Goal: Information Seeking & Learning: Learn about a topic

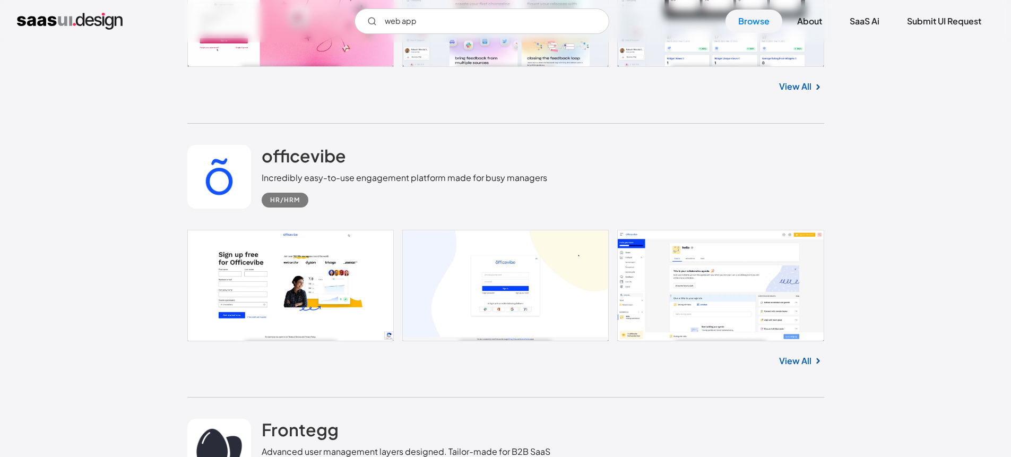
scroll to position [2792, 0]
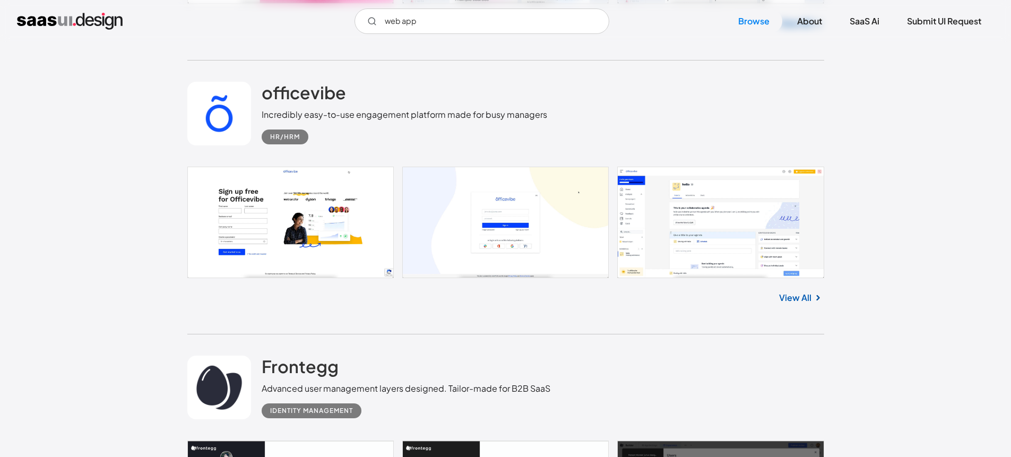
click at [802, 297] on link "View All" at bounding box center [795, 297] width 32 height 13
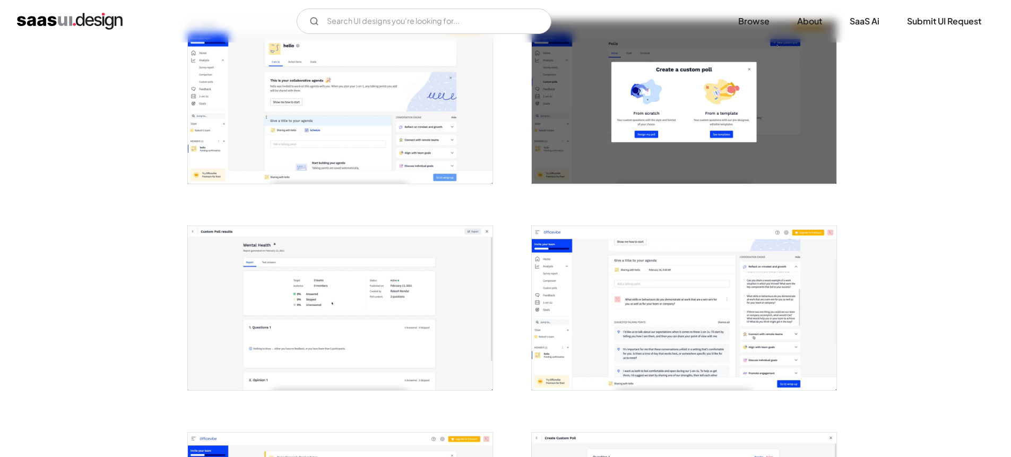
scroll to position [665, 0]
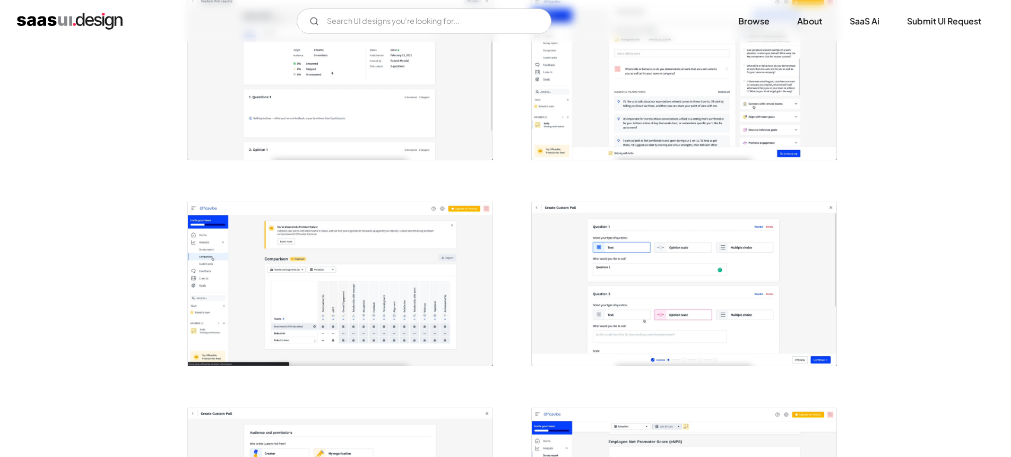
click at [401, 249] on img "open lightbox" at bounding box center [340, 283] width 305 height 163
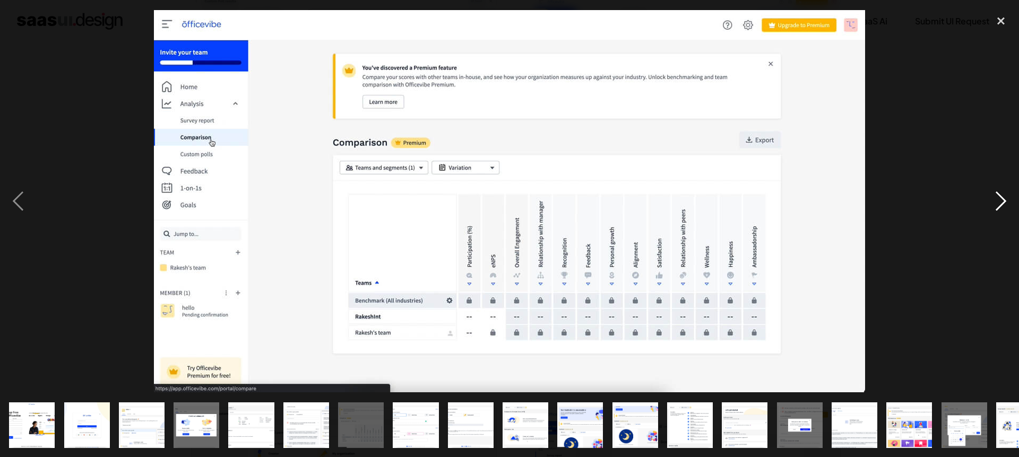
click at [1001, 201] on div "next image" at bounding box center [1001, 201] width 36 height 384
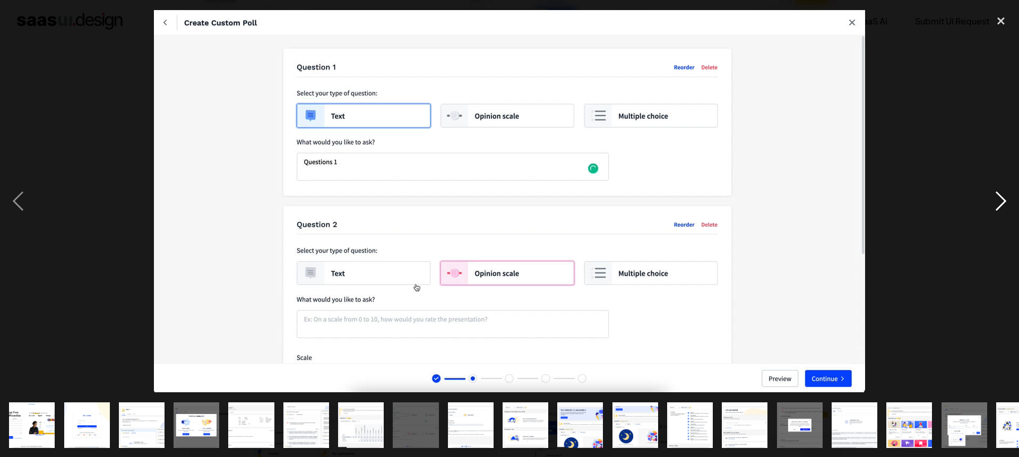
click at [1001, 201] on div "next image" at bounding box center [1001, 201] width 36 height 384
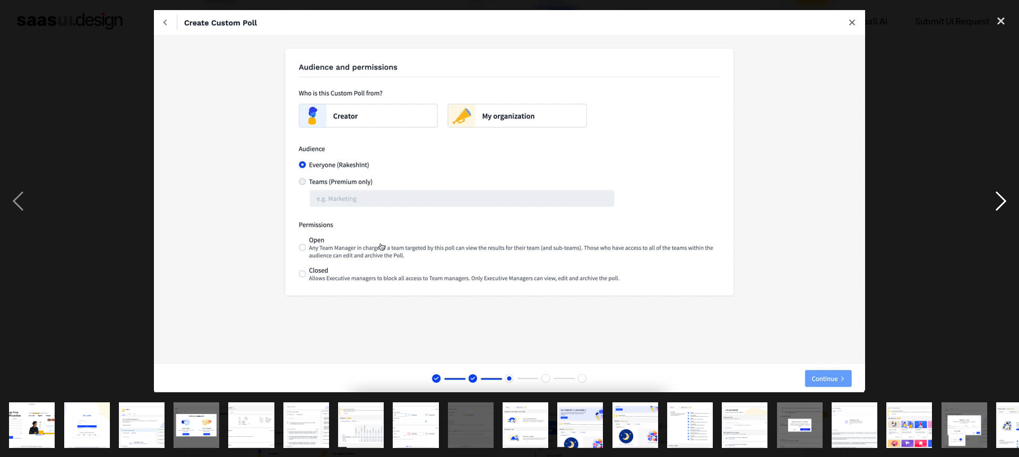
click at [1001, 201] on div "next image" at bounding box center [1001, 201] width 36 height 384
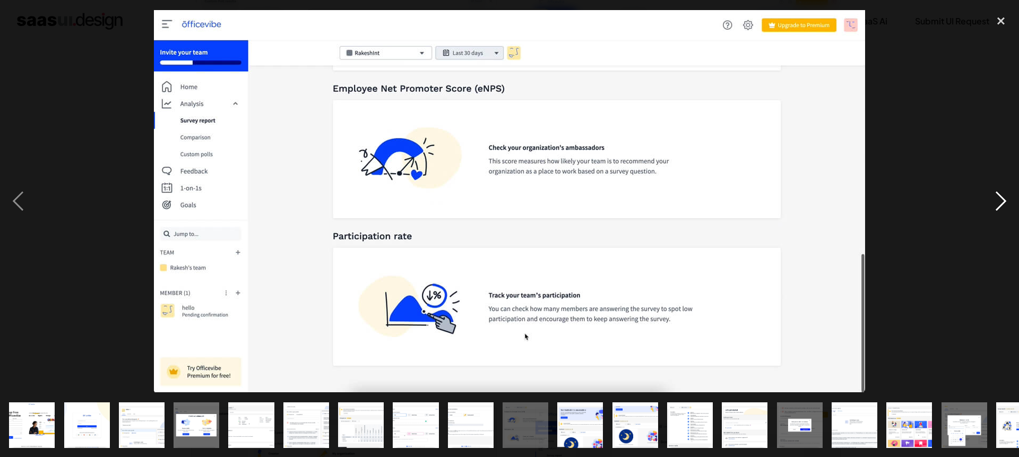
click at [1001, 201] on div "next image" at bounding box center [1001, 201] width 36 height 384
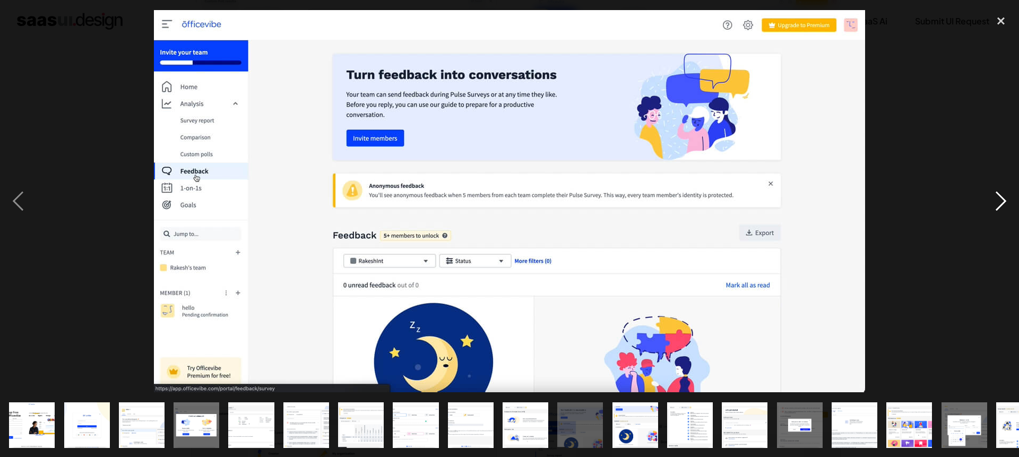
click at [1001, 201] on div "next image" at bounding box center [1001, 201] width 36 height 384
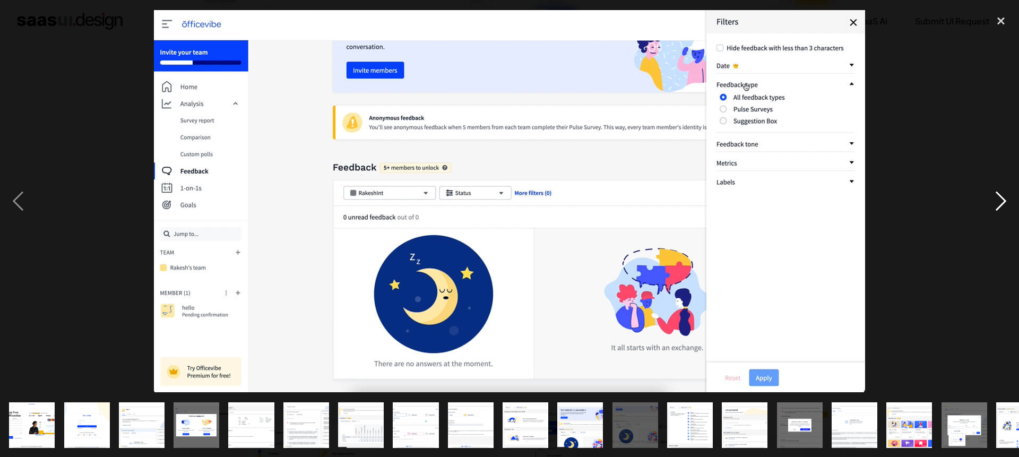
click at [1001, 201] on div "next image" at bounding box center [1001, 201] width 36 height 384
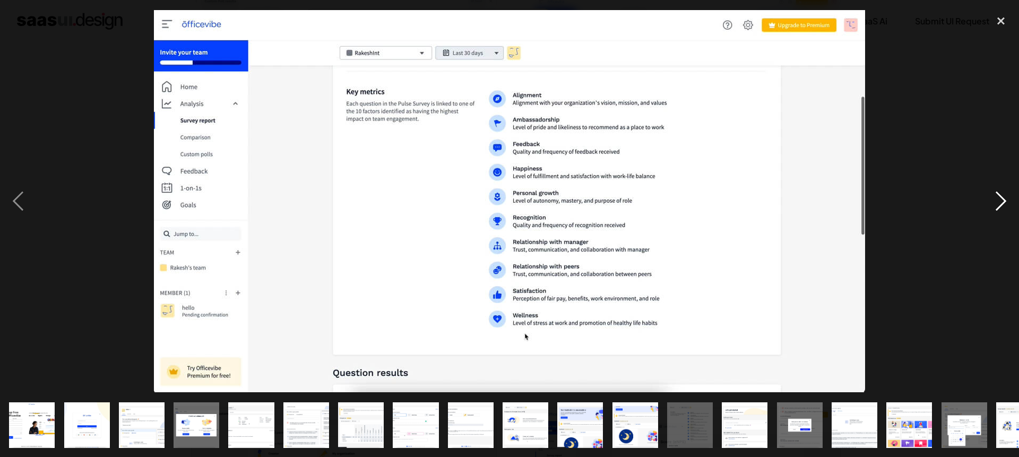
click at [1001, 201] on div "next image" at bounding box center [1001, 201] width 36 height 384
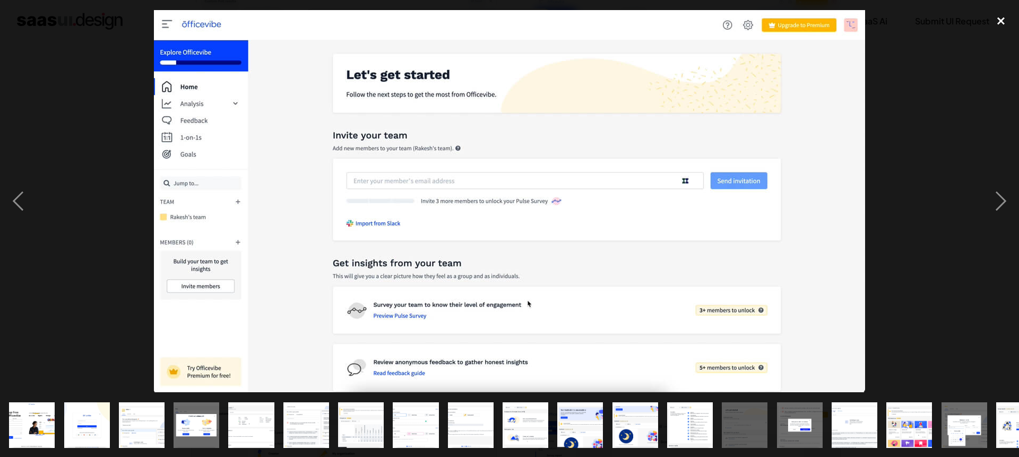
click at [994, 14] on div "close lightbox" at bounding box center [1001, 20] width 36 height 23
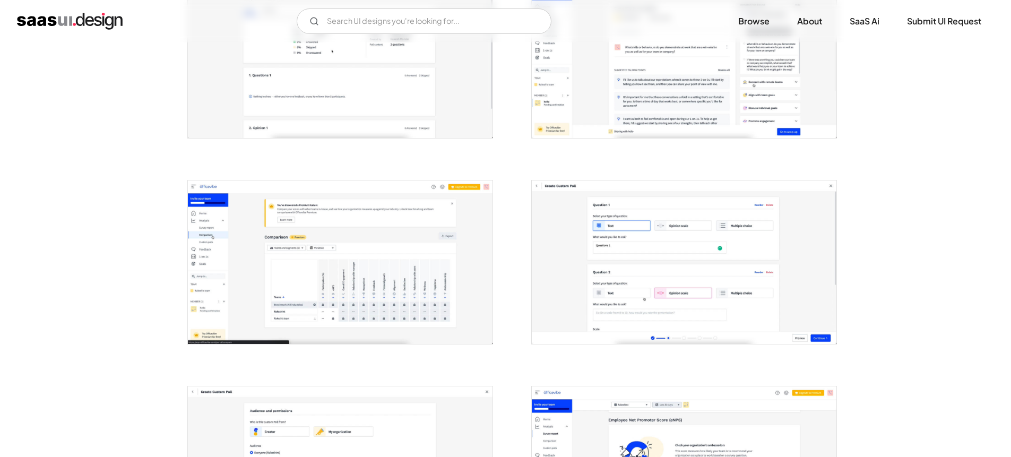
scroll to position [920, 0]
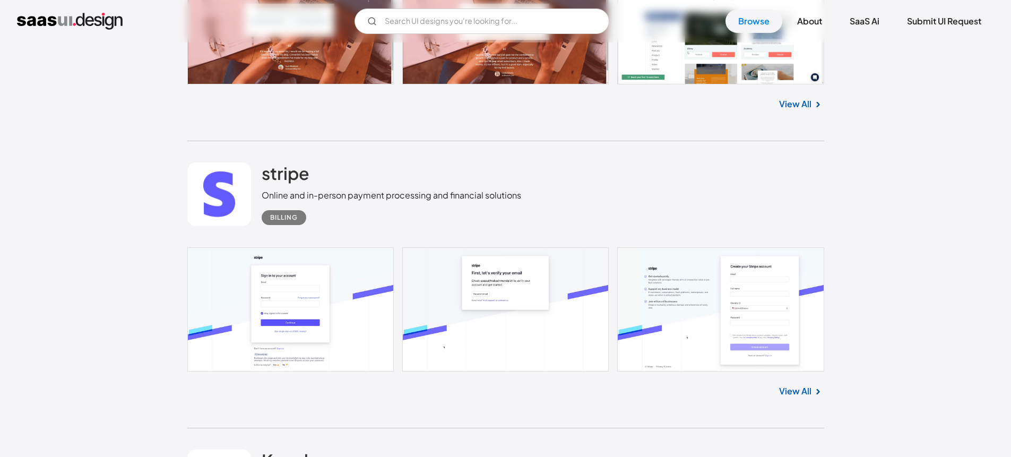
scroll to position [23304, 0]
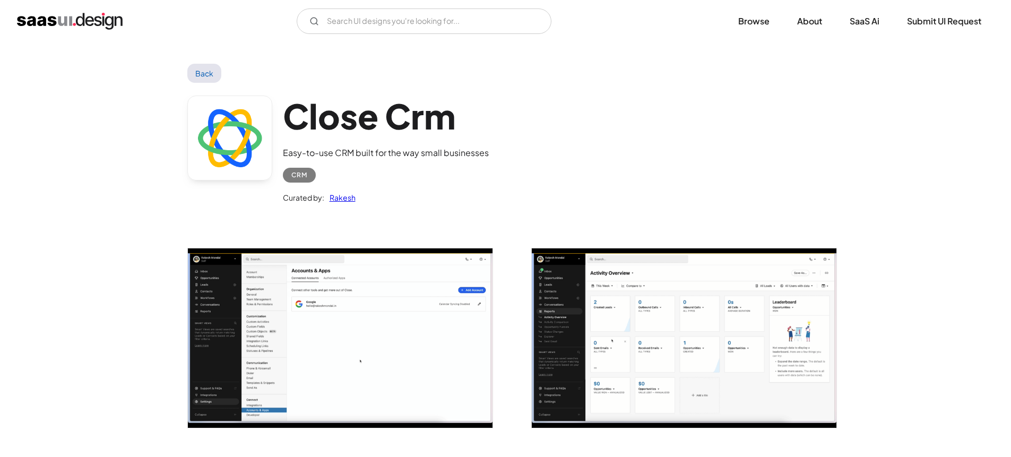
click at [562, 269] on img "open lightbox" at bounding box center [684, 337] width 305 height 179
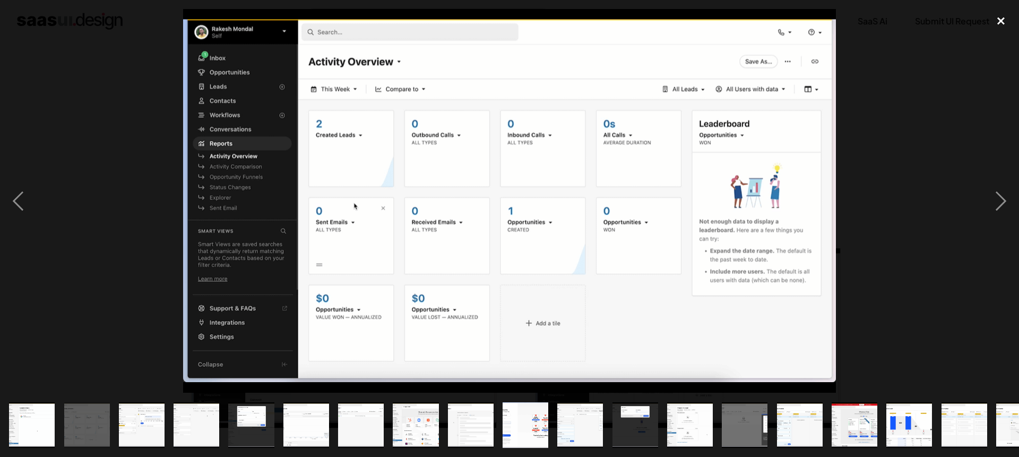
click at [1004, 22] on div "close lightbox" at bounding box center [1001, 20] width 36 height 23
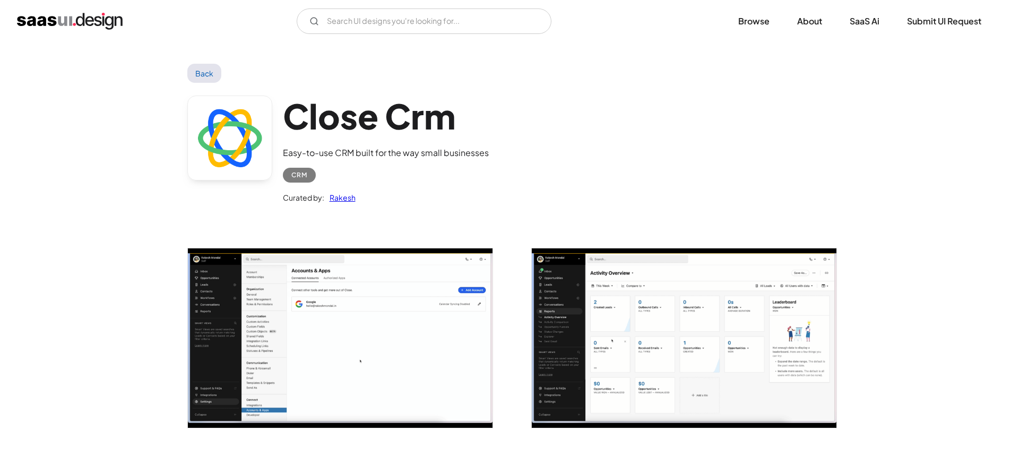
click at [810, 176] on div "Close Crm Easy-to-use CRM built for the way small businesses CRM Curated by: Ra…" at bounding box center [505, 152] width 637 height 139
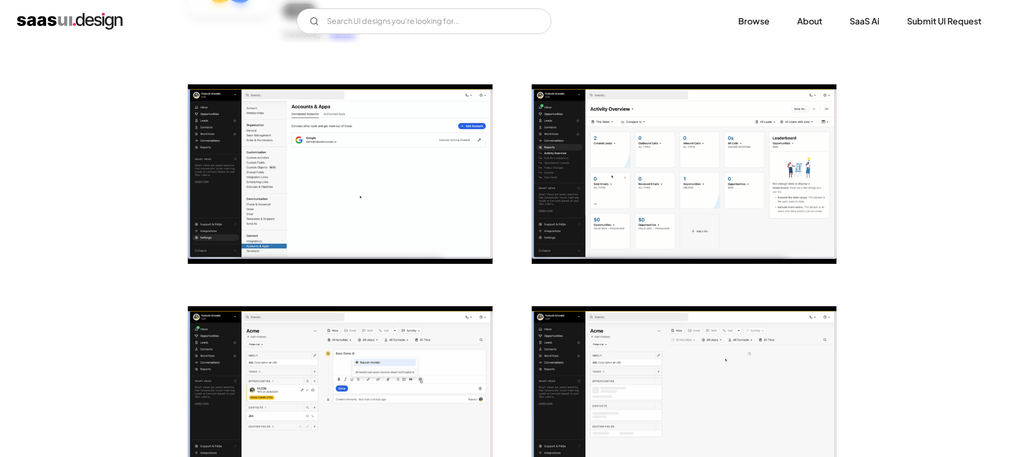
scroll to position [328, 0]
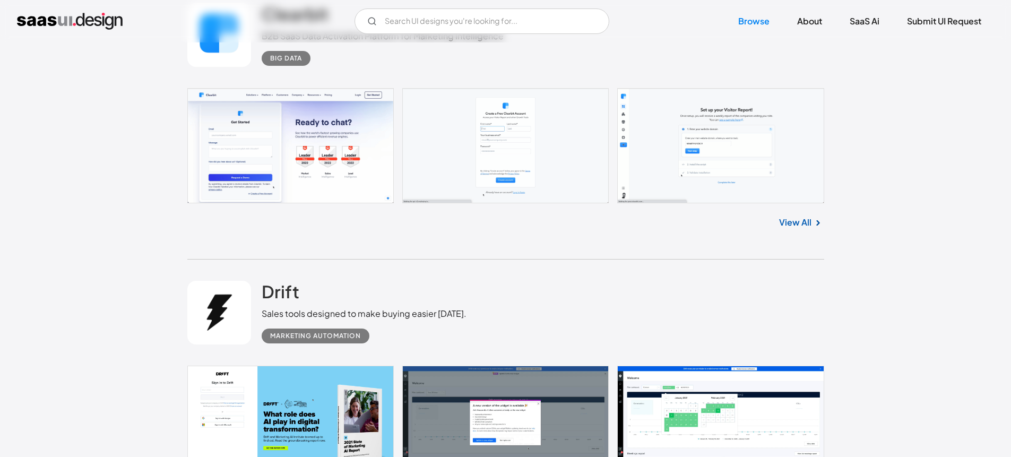
scroll to position [5889, 0]
